Goal: Information Seeking & Learning: Learn about a topic

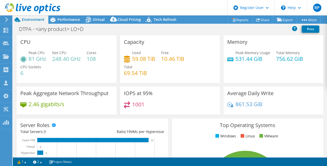
select select "USEast"
select select "USD"
click at [61, 22] on div "Performance" at bounding box center [65, 19] width 35 height 8
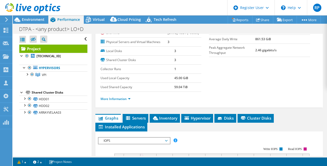
scroll to position [84, 0]
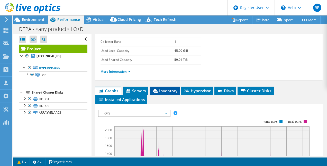
click at [173, 93] on span "Inventory" at bounding box center [164, 90] width 25 height 5
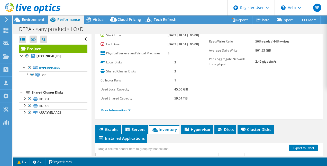
scroll to position [0, 0]
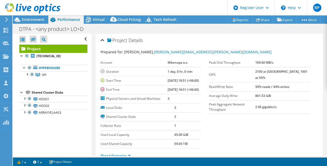
click at [33, 16] on div at bounding box center [30, 8] width 60 height 17
click at [32, 19] on span "Environment" at bounding box center [33, 19] width 23 height 5
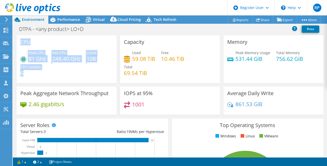
drag, startPoint x: 21, startPoint y: 42, endPoint x: 60, endPoint y: 73, distance: 49.6
click at [60, 73] on div "CPU Peak CPU 81 GHz Net CPU 248.40 GHz Cores 108 CPU Sockets 6" at bounding box center [66, 59] width 100 height 48
copy div "CPU Peak CPU 81 GHz Net CPU 248.40 GHz Cores 108 CPU Sockets 6"
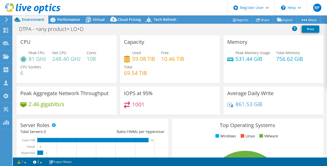
click at [56, 76] on div "Peak CPU 81 GHz Net CPU 248.40 GHz Cores 108 CPU Sockets 6" at bounding box center [66, 65] width 92 height 31
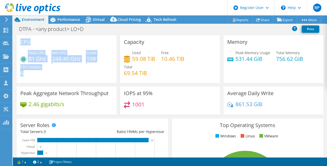
drag, startPoint x: 21, startPoint y: 40, endPoint x: 54, endPoint y: 75, distance: 48.0
click at [54, 75] on div "CPU Peak CPU 81 GHz Net CPU 248.40 GHz Cores 108 CPU Sockets 6" at bounding box center [66, 59] width 100 height 48
copy div "CPU Peak CPU 81 GHz Net CPU 248.40 GHz Cores 108 CPU Sockets 6"
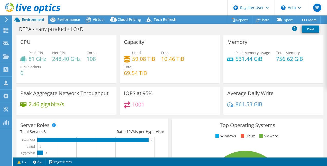
click at [53, 76] on div "Peak CPU 81 GHz Net CPU 248.40 GHz Cores 108 CPU Sockets 6" at bounding box center [66, 65] width 92 height 31
click at [69, 17] on span "Performance" at bounding box center [68, 19] width 23 height 5
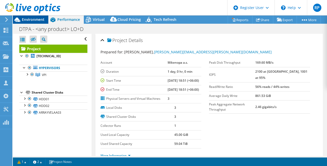
click at [39, 17] on span "Environment" at bounding box center [33, 19] width 23 height 5
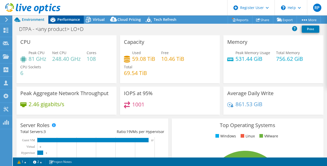
click at [59, 19] on span "Performance" at bounding box center [68, 19] width 23 height 5
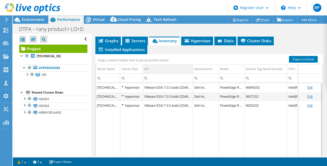
scroll to position [134, 0]
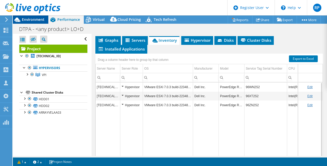
click at [24, 18] on span "Environment" at bounding box center [33, 19] width 23 height 5
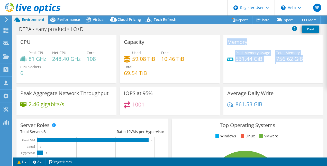
drag, startPoint x: 224, startPoint y: 42, endPoint x: 306, endPoint y: 63, distance: 84.2
click at [306, 63] on div "Memory Peak Memory Usage 531.44 GiB Total Memory 756.62 GiB" at bounding box center [274, 59] width 100 height 48
copy div "Memory Peak Memory Usage 531.44 GiB Total Memory 756.62 GiB"
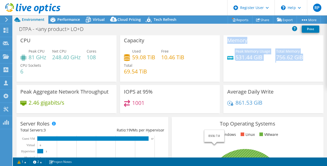
scroll to position [0, 0]
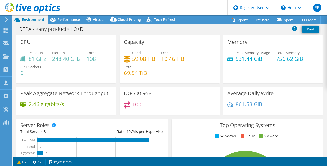
click at [249, 126] on h3 "Top Operating Systems" at bounding box center [248, 125] width 144 height 6
click at [71, 21] on span "Performance" at bounding box center [68, 19] width 23 height 5
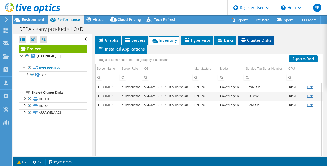
click at [252, 43] on span "Cluster Disks" at bounding box center [255, 40] width 31 height 5
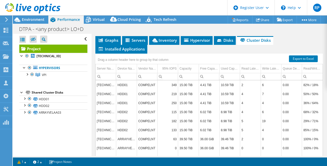
click at [142, 89] on td "COMPELNT" at bounding box center [147, 84] width 21 height 9
copy td "COMPELNT"
click at [38, 21] on span "Environment" at bounding box center [33, 19] width 23 height 5
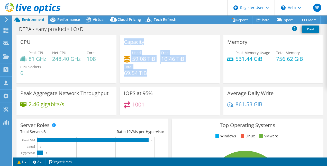
drag, startPoint x: 120, startPoint y: 42, endPoint x: 165, endPoint y: 75, distance: 55.2
click at [165, 75] on div "Capacity Used 59.08 TiB Free 10.46 TiB Total 69.54 TiB" at bounding box center [170, 59] width 100 height 48
copy div "Capacity Used 59.08 TiB Free 10.46 TiB Total 69.54 TiB"
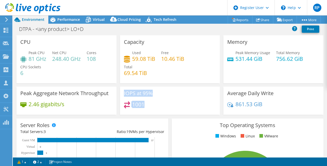
drag, startPoint x: 122, startPoint y: 92, endPoint x: 144, endPoint y: 105, distance: 26.3
click at [144, 105] on div "IOPS at 95% 1001" at bounding box center [170, 100] width 100 height 28
copy div "IOPS at 95% 1001"
click at [169, 111] on div "1001" at bounding box center [170, 106] width 92 height 11
click at [131, 94] on h3 "IOPS at 95%" at bounding box center [138, 93] width 29 height 6
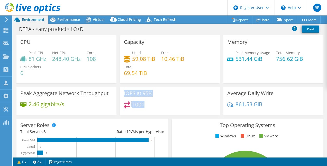
drag, startPoint x: 123, startPoint y: 92, endPoint x: 157, endPoint y: 108, distance: 38.0
click at [157, 108] on div "IOPS at 95% 1001" at bounding box center [170, 100] width 100 height 28
click at [157, 108] on div "1001" at bounding box center [170, 106] width 92 height 11
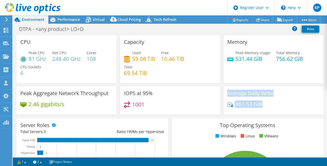
drag, startPoint x: 222, startPoint y: 93, endPoint x: 282, endPoint y: 116, distance: 64.2
click at [282, 116] on div "Average Daily Write 861.53 GiB" at bounding box center [274, 101] width 104 height 31
copy div "Average Daily Write 861.53 GiB"
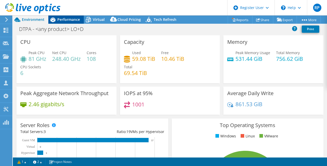
click at [74, 23] on div "Performance" at bounding box center [65, 19] width 35 height 8
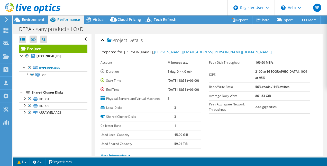
drag, startPoint x: 264, startPoint y: 71, endPoint x: 310, endPoint y: 72, distance: 45.8
click at [310, 72] on div "Peak Disk Throughput 169.60 MB/s [GEOGRAPHIC_DATA], 1001 at 95% Read/Write Rati…" at bounding box center [263, 85] width 109 height 55
click at [308, 72] on div "Peak Disk Throughput 169.60 MB/s [GEOGRAPHIC_DATA], 1001 at 95% Read/Write Rati…" at bounding box center [263, 85] width 109 height 55
drag, startPoint x: 306, startPoint y: 72, endPoint x: 262, endPoint y: 73, distance: 43.7
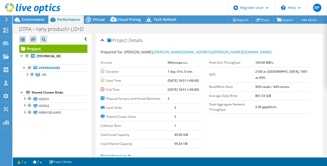
click at [262, 73] on tr "IOPS 2100 at [GEOGRAPHIC_DATA], 1001 at 95%" at bounding box center [259, 74] width 101 height 15
click at [277, 91] on td "861.53 GiB" at bounding box center [282, 95] width 55 height 9
click at [270, 69] on b "2100 at [GEOGRAPHIC_DATA], 1001 at 95%" at bounding box center [281, 74] width 52 height 11
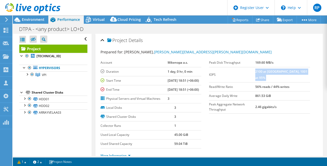
copy tbody "2100 at [GEOGRAPHIC_DATA], 1001 at 95%"
click at [252, 82] on td "Read/Write Ratio" at bounding box center [232, 86] width 46 height 9
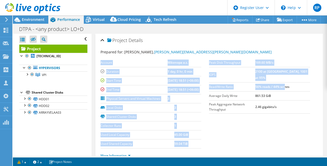
drag, startPoint x: 206, startPoint y: 79, endPoint x: 296, endPoint y: 83, distance: 89.8
click at [296, 83] on section "Prepared for: [PERSON_NAME], [PERSON_NAME][EMAIL_ADDRESS][PERSON_NAME][DOMAIN_N…" at bounding box center [210, 105] width 218 height 113
click at [296, 83] on td "56% reads / 44% writes" at bounding box center [282, 86] width 55 height 9
drag, startPoint x: 301, startPoint y: 79, endPoint x: 206, endPoint y: 79, distance: 95.7
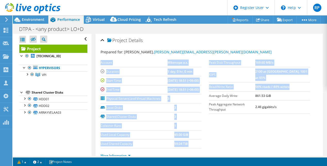
click at [206, 79] on section "Prepared for: [PERSON_NAME], [PERSON_NAME][EMAIL_ADDRESS][PERSON_NAME][DOMAIN_N…" at bounding box center [210, 105] width 218 height 113
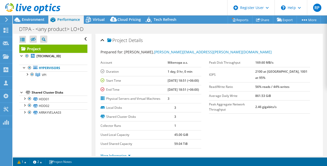
click at [206, 79] on div "Account Mikenopa a.s. Duration 1 day, 0 hr, 0 min Start Time [DATE] 18:51 (+06:…" at bounding box center [155, 80] width 109 height 45
drag, startPoint x: 211, startPoint y: 79, endPoint x: 301, endPoint y: 81, distance: 90.8
click at [301, 82] on tr "Read/Write Ratio 56% reads / 44% writes" at bounding box center [259, 86] width 101 height 9
copy tr "ad/Write Ratio 56% reads / 44% writes"
click at [191, 121] on td "3" at bounding box center [187, 116] width 27 height 9
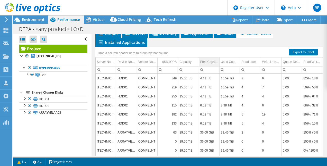
scroll to position [141, 0]
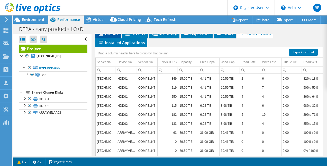
click at [108, 38] on li "Graphs" at bounding box center [107, 34] width 25 height 9
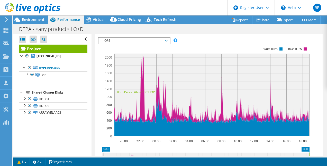
scroll to position [157, 0]
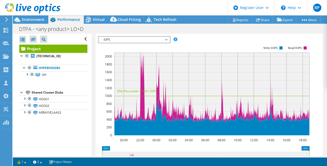
click at [168, 43] on span "IOPS" at bounding box center [134, 40] width 71 height 6
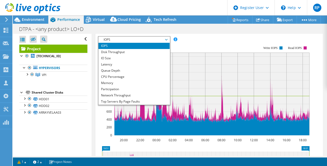
click at [155, 49] on li "IOPS" at bounding box center [134, 46] width 71 height 6
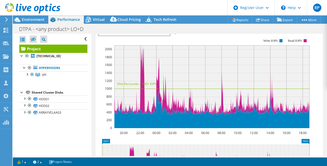
scroll to position [165, 0]
click at [151, 35] on span "IOPS" at bounding box center [134, 32] width 66 height 6
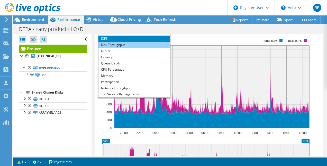
click at [147, 48] on li "Disk Throughput" at bounding box center [134, 45] width 71 height 6
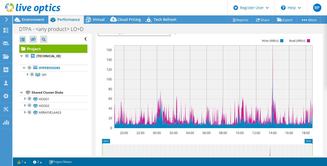
click at [144, 35] on span "Disk Throughput" at bounding box center [134, 32] width 66 height 6
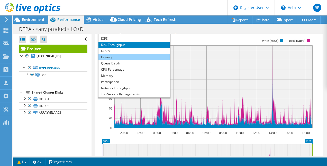
click at [134, 60] on li "Latency" at bounding box center [134, 57] width 71 height 6
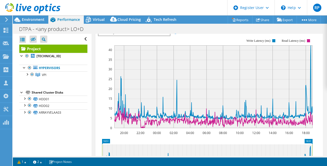
click at [142, 35] on span "Latency" at bounding box center [134, 32] width 66 height 6
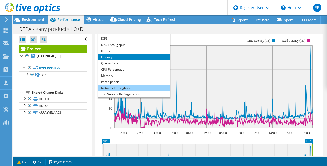
scroll to position [19, 0]
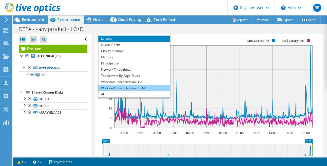
click at [128, 91] on li "Workload Concentration Bubble" at bounding box center [134, 88] width 71 height 6
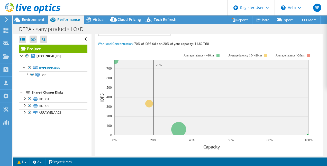
click at [164, 35] on span "Workload Concentration Bubble" at bounding box center [134, 32] width 66 height 6
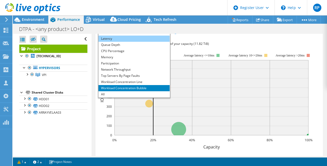
click at [139, 42] on li "Latency" at bounding box center [134, 38] width 71 height 6
